Goal: Answer question/provide support: Share knowledge or assist other users

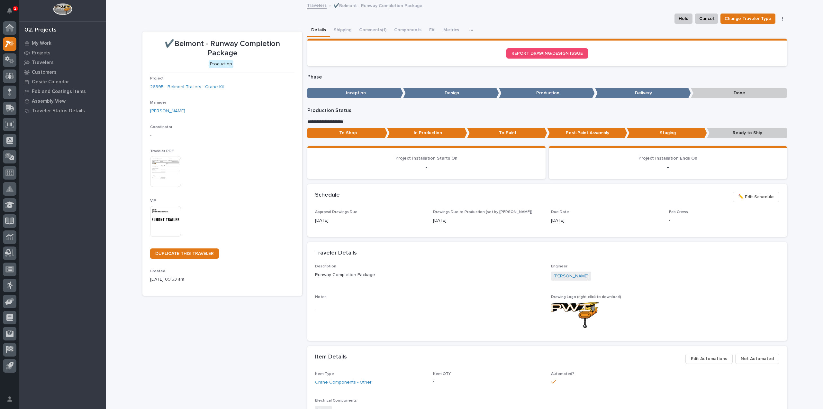
click at [168, 222] on img at bounding box center [165, 221] width 31 height 31
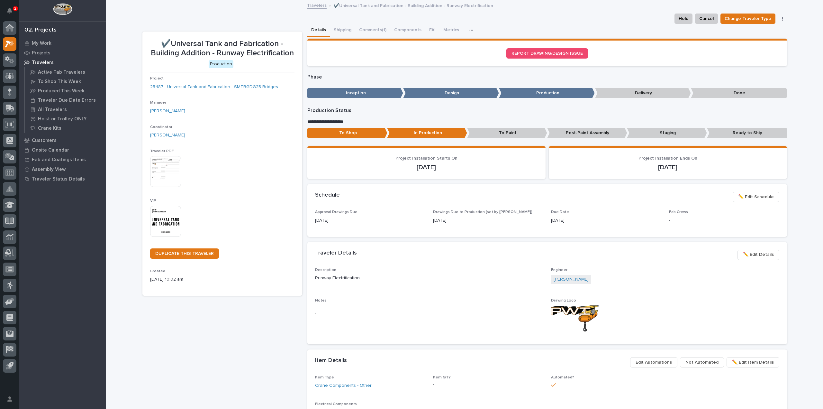
click at [166, 224] on img at bounding box center [165, 221] width 31 height 31
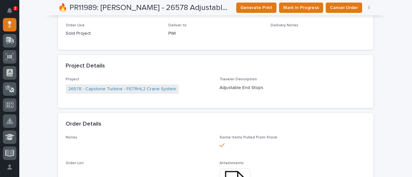
scroll to position [322, 0]
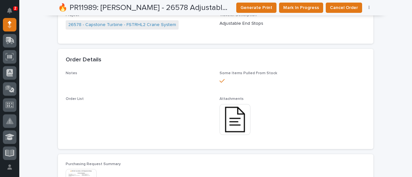
click at [232, 127] on img at bounding box center [234, 119] width 31 height 31
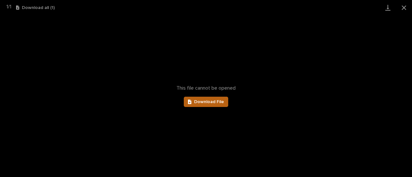
click at [221, 106] on link "Download File" at bounding box center [206, 102] width 44 height 10
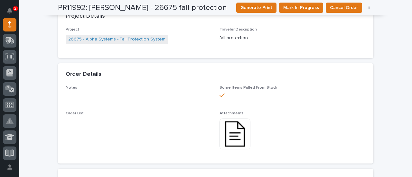
scroll to position [322, 0]
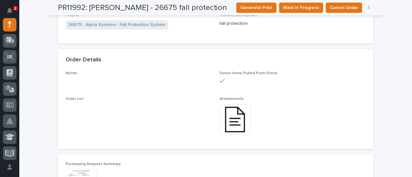
click at [237, 126] on img at bounding box center [234, 119] width 31 height 31
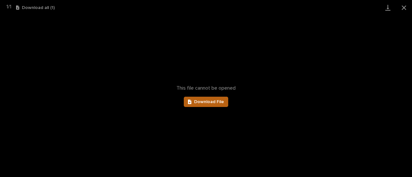
click at [190, 104] on icon at bounding box center [190, 102] width 4 height 5
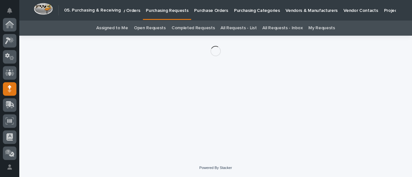
scroll to position [64, 0]
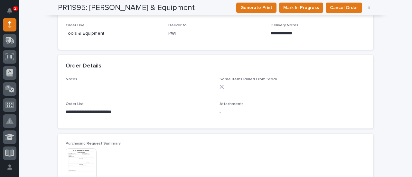
scroll to position [322, 0]
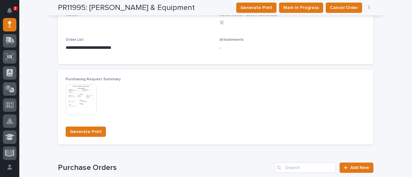
click at [72, 100] on img at bounding box center [81, 99] width 31 height 31
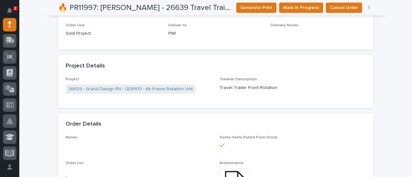
scroll to position [322, 0]
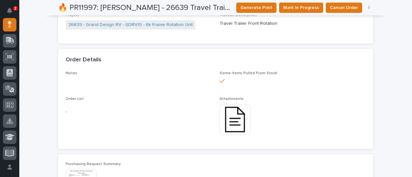
click at [231, 118] on img at bounding box center [234, 119] width 31 height 31
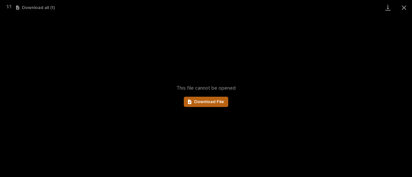
click at [219, 103] on span "Download File" at bounding box center [209, 102] width 30 height 5
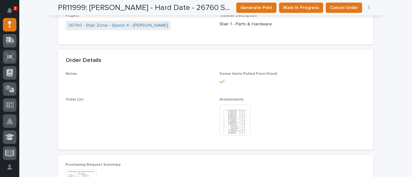
scroll to position [322, 0]
click at [233, 128] on img at bounding box center [234, 119] width 31 height 31
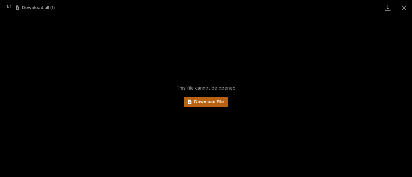
click at [215, 102] on span "Download File" at bounding box center [209, 102] width 30 height 5
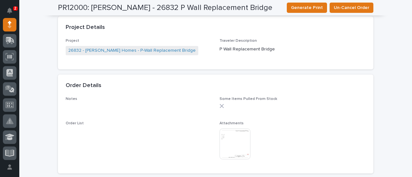
scroll to position [322, 0]
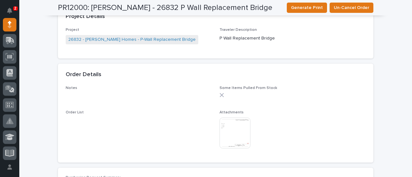
click at [233, 133] on img at bounding box center [234, 133] width 31 height 31
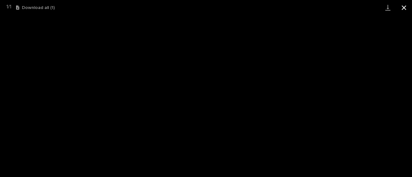
click at [402, 10] on button "Close gallery" at bounding box center [404, 7] width 16 height 15
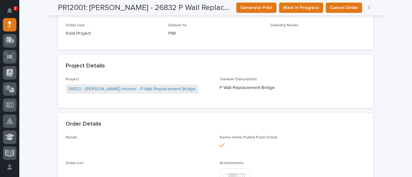
scroll to position [322, 0]
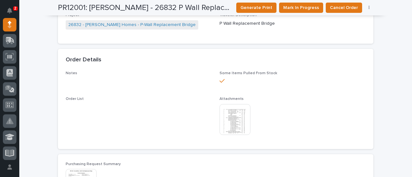
click at [239, 124] on img at bounding box center [234, 119] width 31 height 31
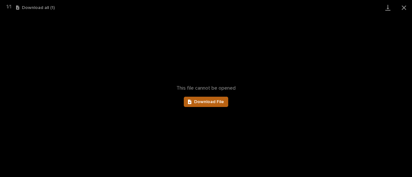
click at [208, 103] on span "Download File" at bounding box center [209, 102] width 30 height 5
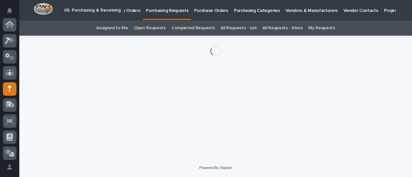
scroll to position [64, 0]
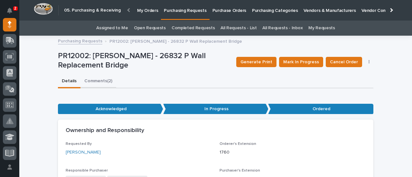
click at [95, 82] on button "Comments (2)" at bounding box center [98, 82] width 36 height 14
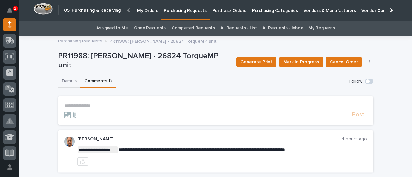
click at [69, 80] on button "Details" at bounding box center [69, 82] width 23 height 14
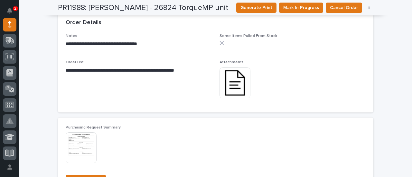
scroll to position [415, 0]
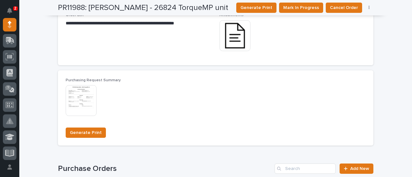
click at [224, 39] on img at bounding box center [234, 35] width 31 height 31
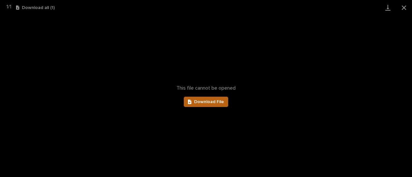
click at [214, 105] on link "Download File" at bounding box center [206, 102] width 44 height 10
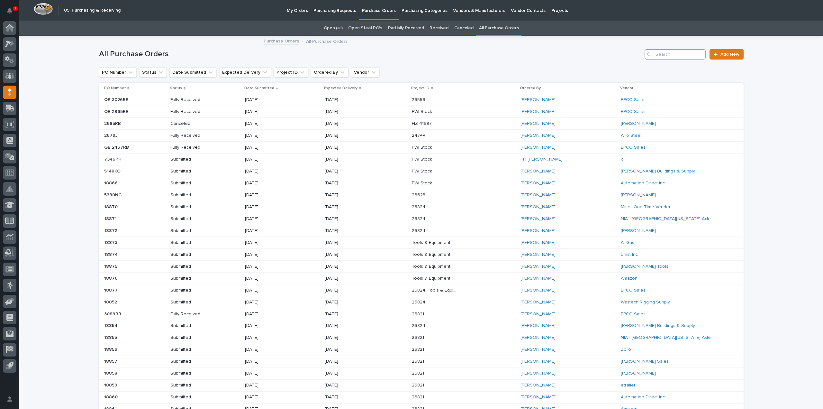
click at [669, 55] on input "Search" at bounding box center [675, 54] width 61 height 10
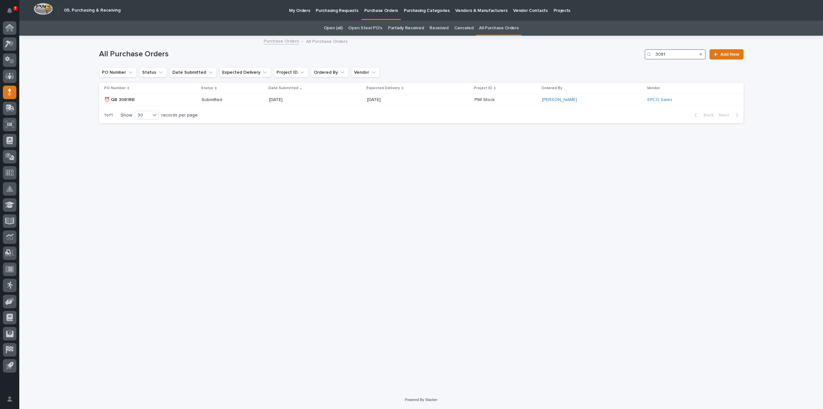
drag, startPoint x: 676, startPoint y: 54, endPoint x: 652, endPoint y: 55, distance: 24.5
click at [652, 55] on div "3081" at bounding box center [675, 54] width 61 height 10
type input "3081"
click at [214, 101] on p "Submitted" at bounding box center [225, 99] width 46 height 5
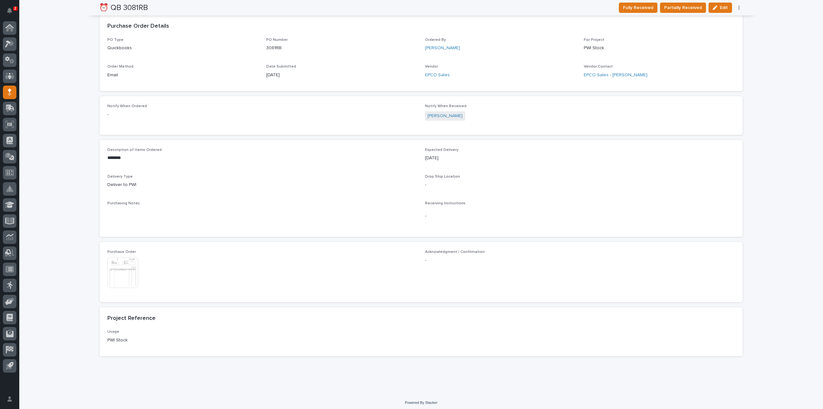
scroll to position [172, 0]
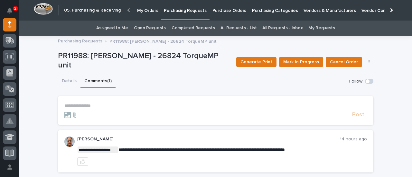
scroll to position [50, 0]
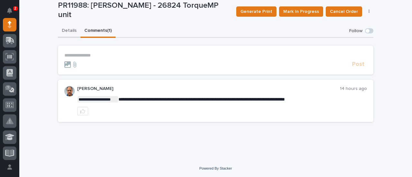
click at [65, 33] on div "**********" at bounding box center [215, 75] width 315 height 103
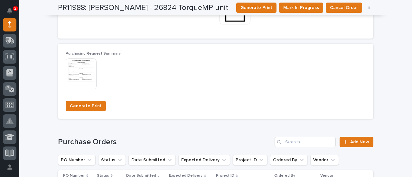
scroll to position [378, 0]
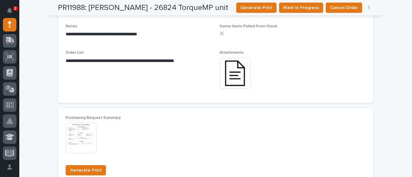
click at [224, 73] on img at bounding box center [234, 73] width 31 height 31
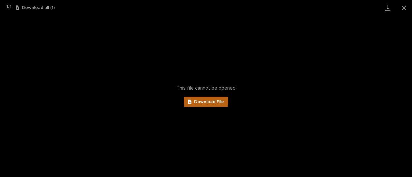
click at [212, 101] on span "Download File" at bounding box center [209, 102] width 30 height 5
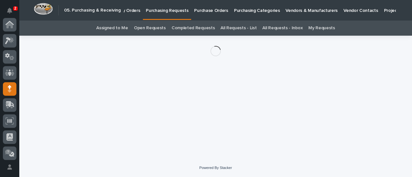
scroll to position [64, 0]
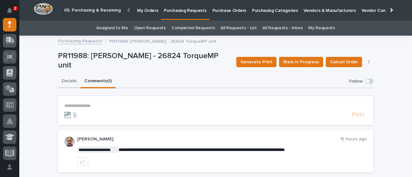
click at [68, 82] on button "Details" at bounding box center [69, 82] width 23 height 14
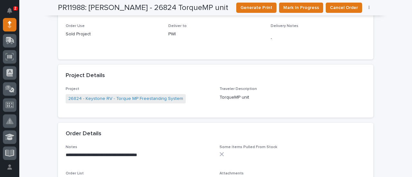
scroll to position [322, 0]
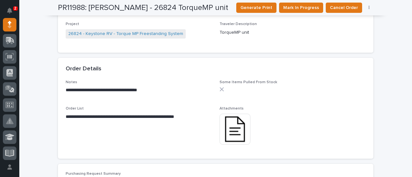
click at [227, 130] on img at bounding box center [234, 129] width 31 height 31
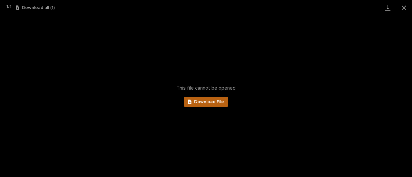
click at [209, 101] on span "Download File" at bounding box center [209, 102] width 30 height 5
click at [404, 9] on button "Close gallery" at bounding box center [404, 7] width 16 height 15
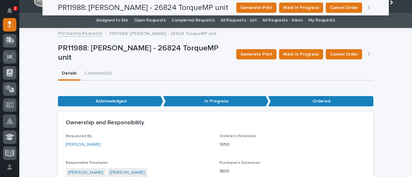
scroll to position [0, 0]
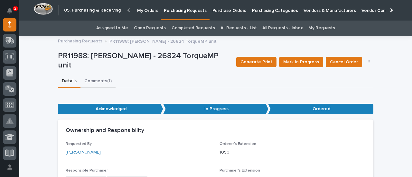
click at [98, 82] on button "Comments (1)" at bounding box center [97, 82] width 35 height 14
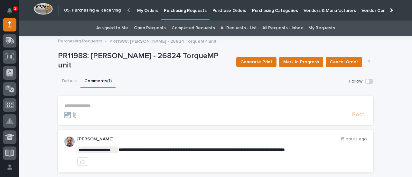
click at [95, 108] on p "**********" at bounding box center [215, 105] width 302 height 5
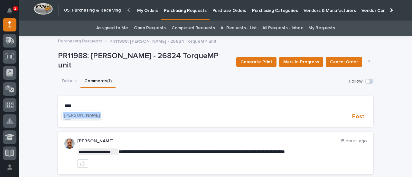
click at [81, 114] on span "Darren Miller" at bounding box center [82, 115] width 36 height 5
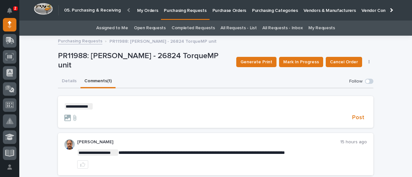
click at [95, 106] on p "**********" at bounding box center [215, 106] width 302 height 6
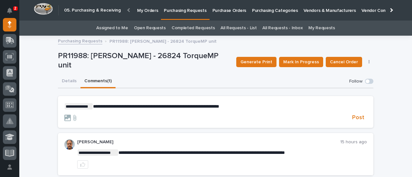
click at [247, 105] on p "**********" at bounding box center [215, 106] width 302 height 6
click at [208, 108] on span "**********" at bounding box center [215, 106] width 245 height 5
click at [336, 105] on span "**********" at bounding box center [218, 106] width 250 height 5
click at [359, 118] on span "Post" at bounding box center [358, 117] width 12 height 7
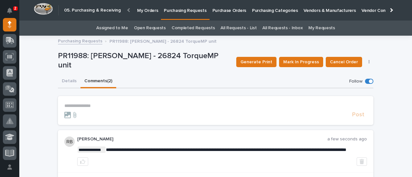
click at [64, 82] on button "Details" at bounding box center [69, 82] width 23 height 14
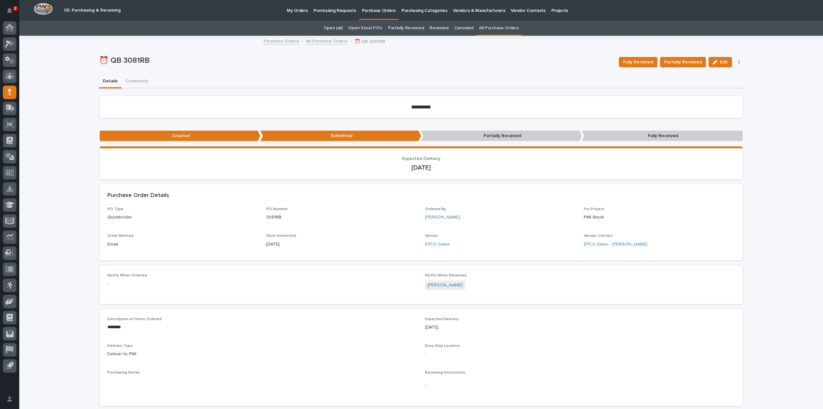
click at [479, 29] on link "All Purchase Orders" at bounding box center [499, 28] width 40 height 15
